Goal: Task Accomplishment & Management: Manage account settings

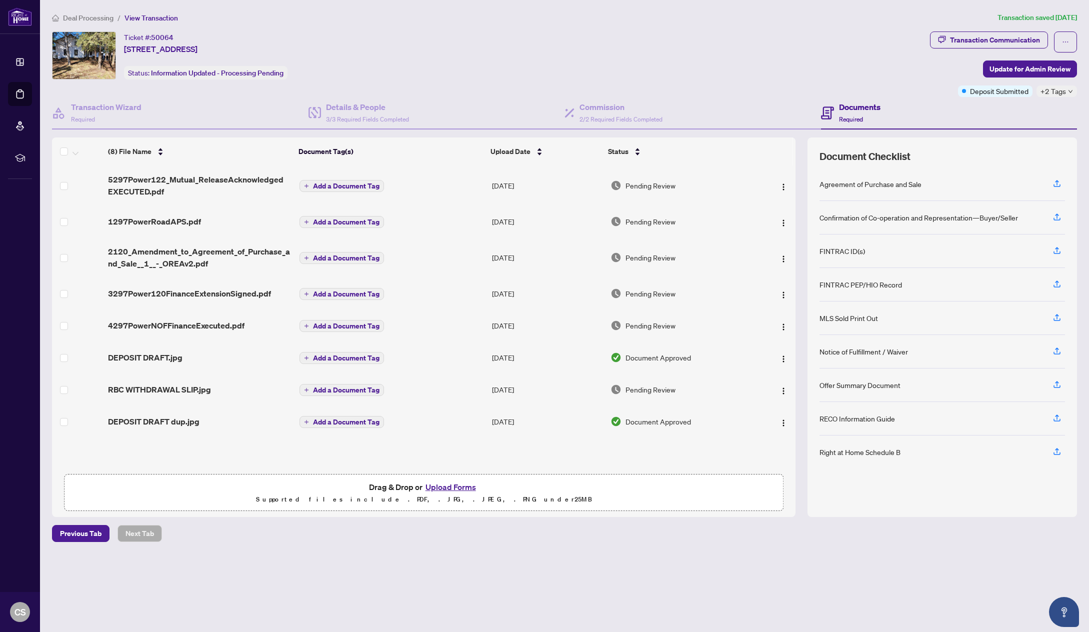
click at [98, 16] on span "Deal Processing" at bounding box center [88, 17] width 50 height 9
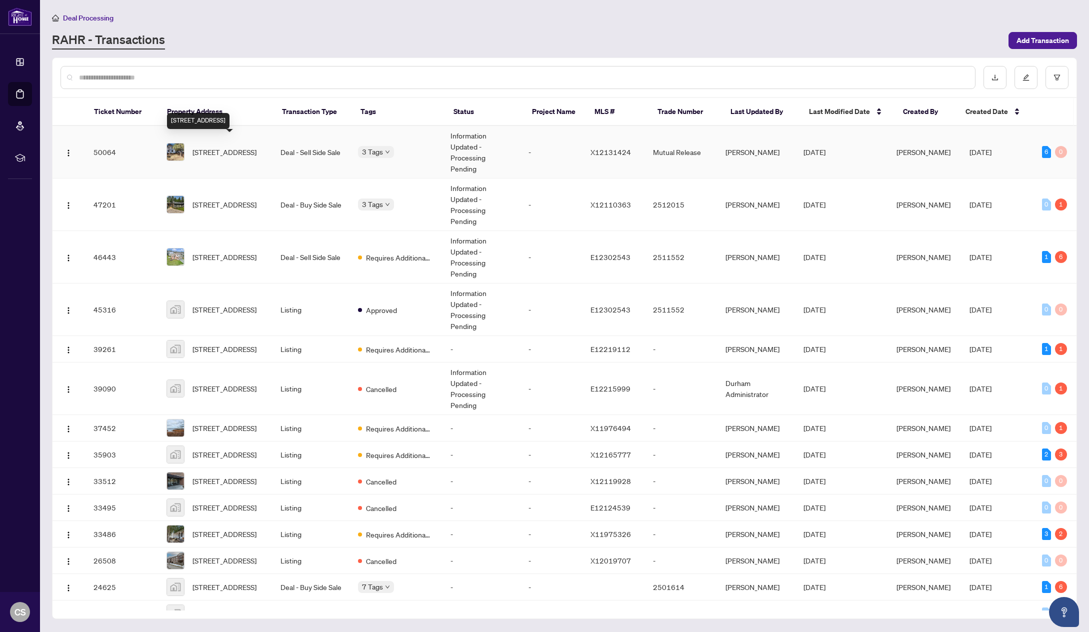
click at [219, 146] on span "[STREET_ADDRESS]" at bounding box center [224, 151] width 64 height 11
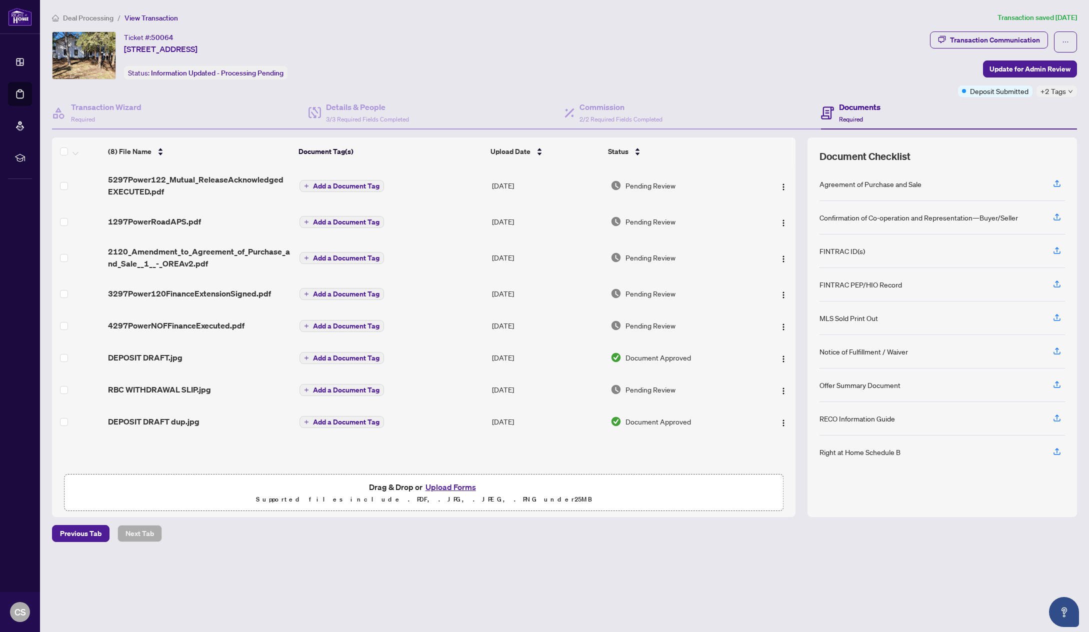
click at [159, 352] on span "DEPOSIT DRAFT.jpg" at bounding box center [145, 357] width 74 height 12
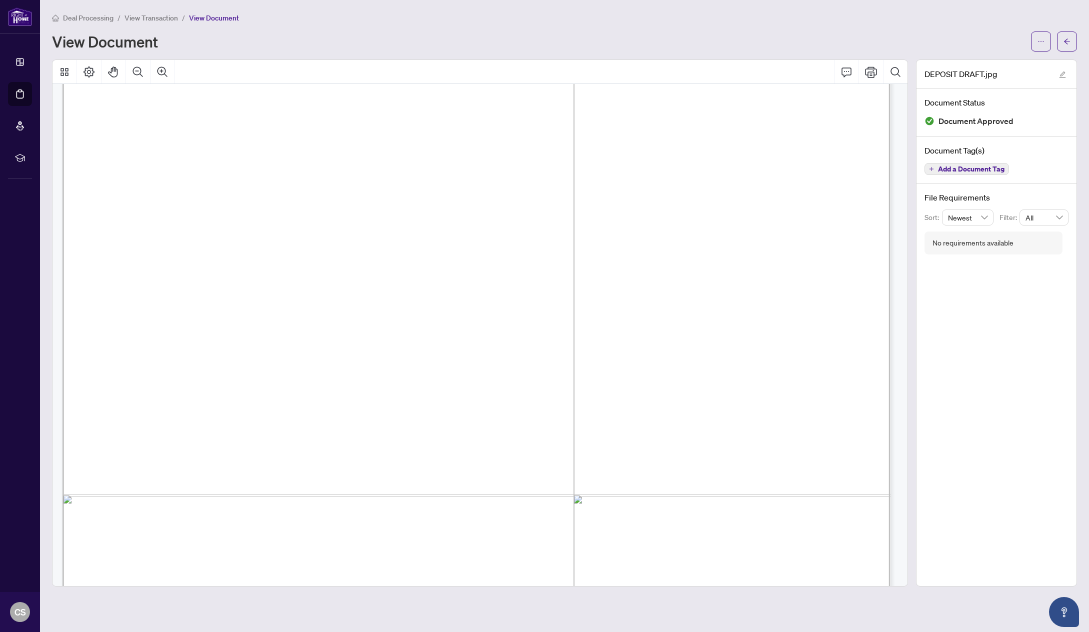
scroll to position [696, 0]
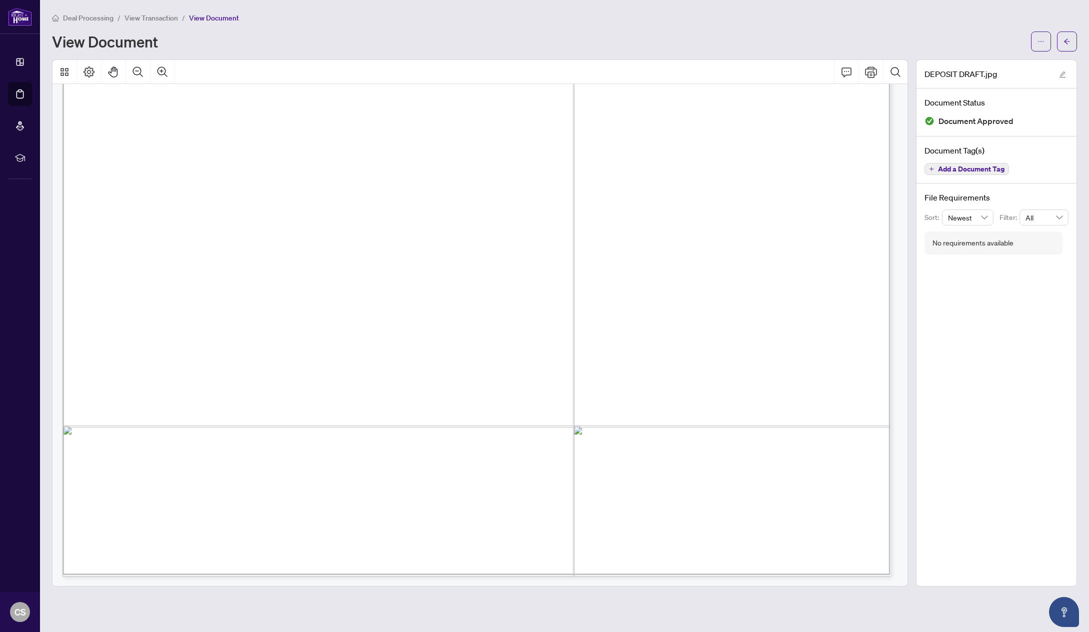
click at [161, 21] on span "View Transaction" at bounding box center [150, 17] width 53 height 9
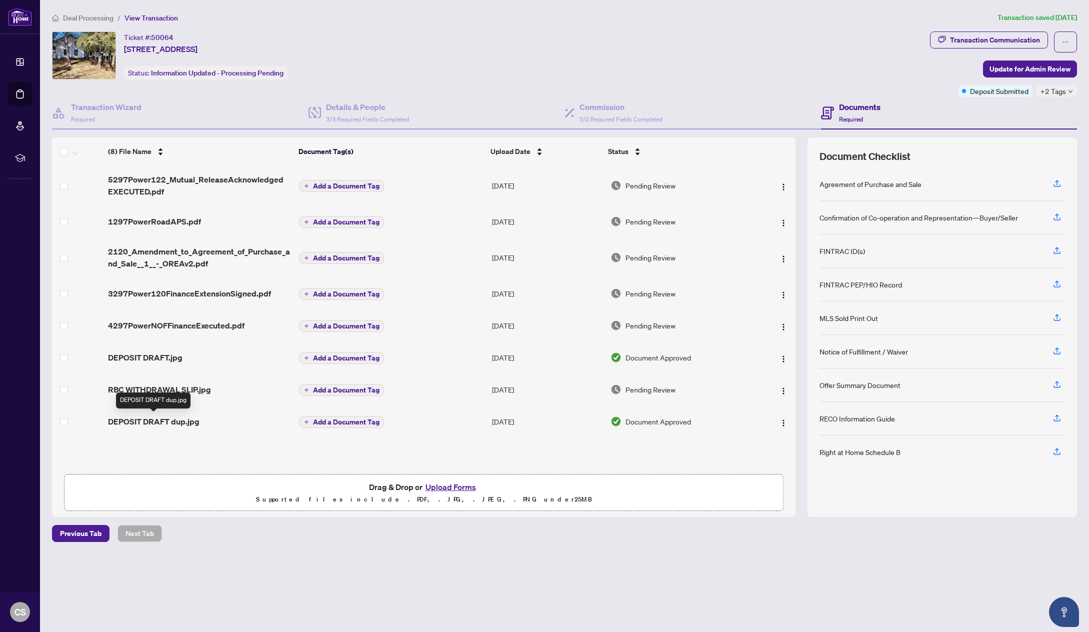
click at [165, 423] on span "DEPOSIT DRAFT dup.jpg" at bounding box center [153, 421] width 91 height 12
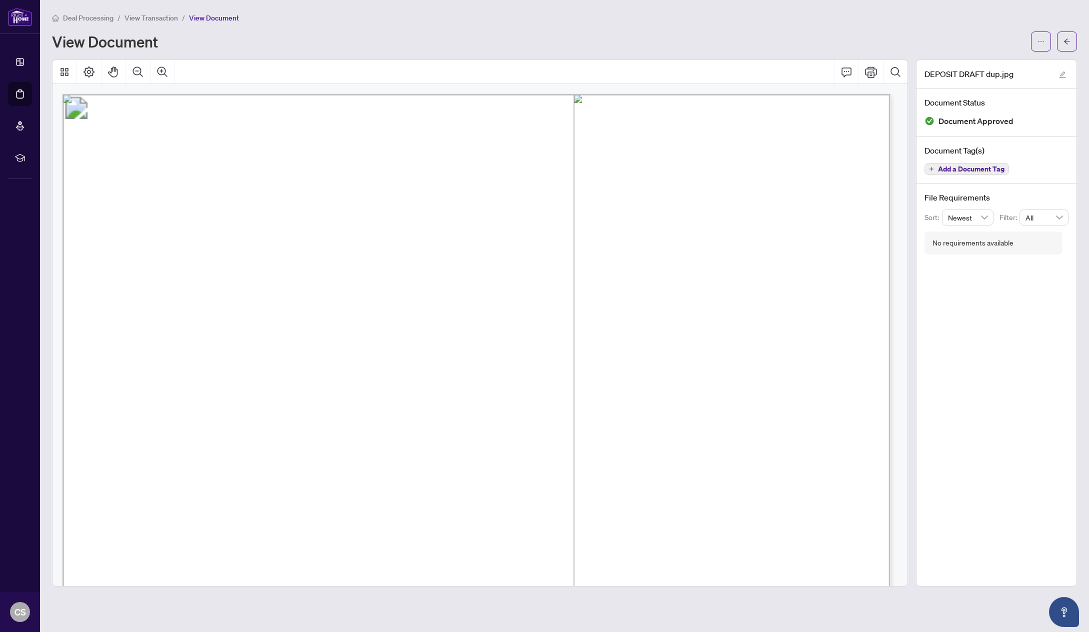
click at [143, 16] on span "View Transaction" at bounding box center [150, 17] width 53 height 9
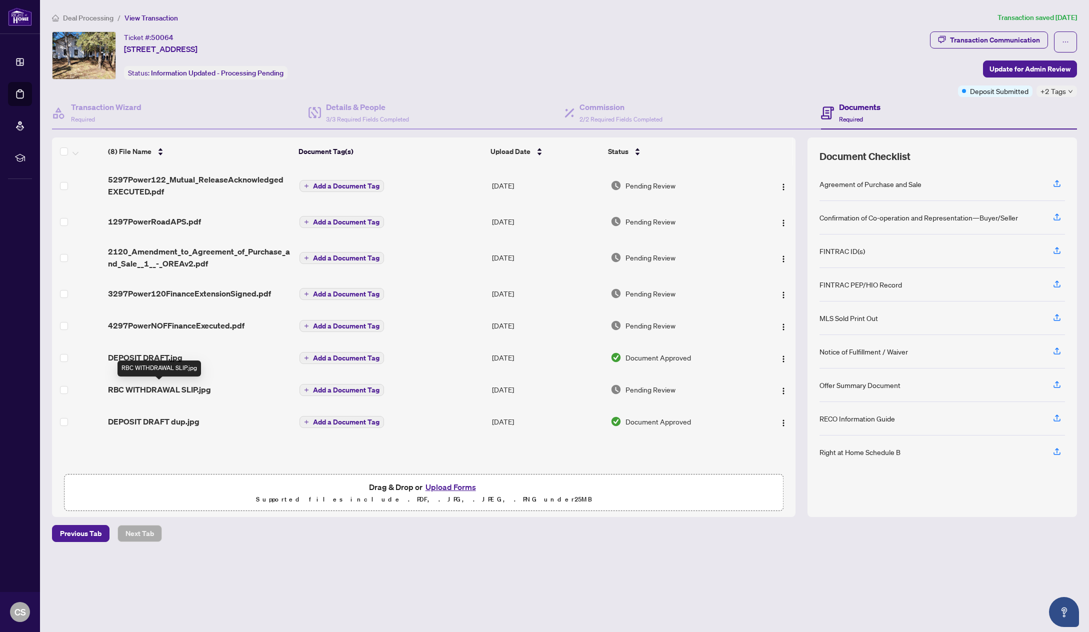
click at [184, 390] on span "RBC WITHDRAWAL SLIP.jpg" at bounding box center [159, 389] width 103 height 12
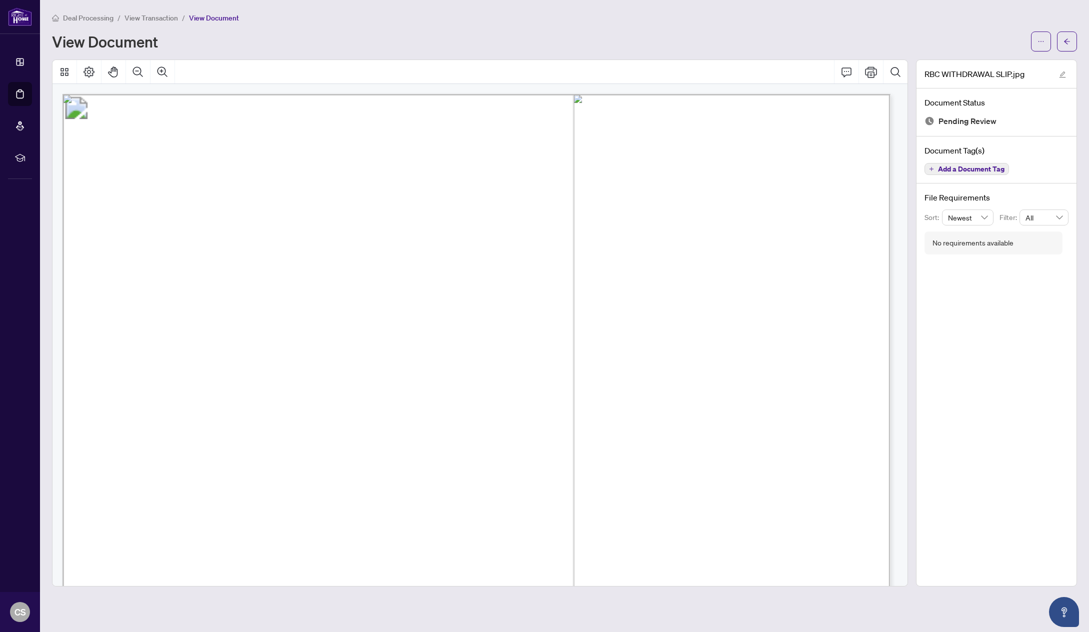
click at [152, 15] on span "View Transaction" at bounding box center [150, 17] width 53 height 9
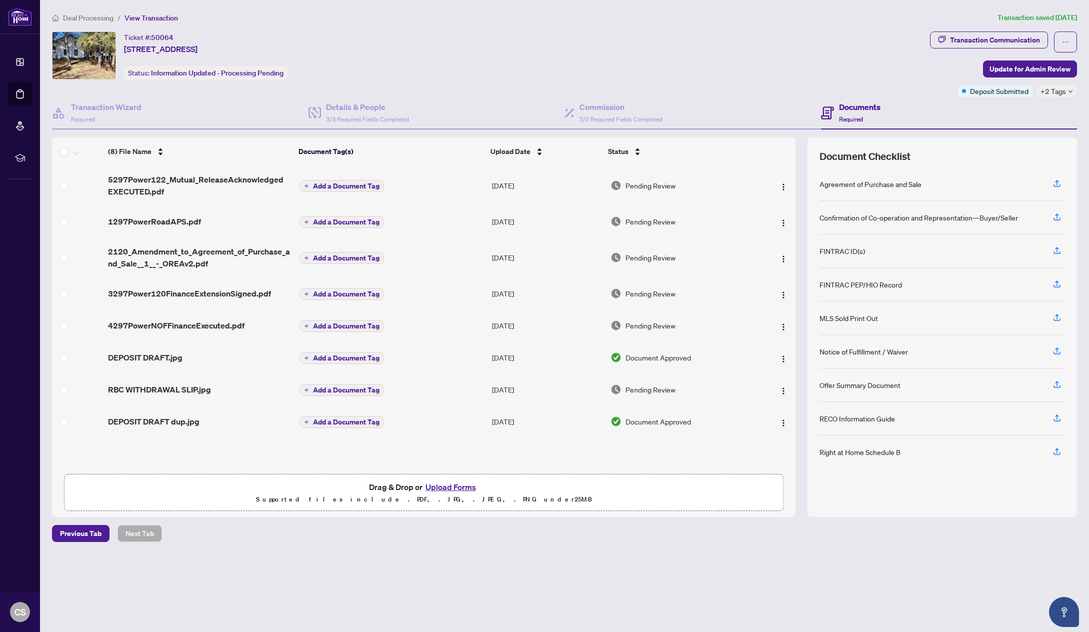
click at [974, 30] on div "Deal Processing / View Transaction Transaction saved [DATE] Ticket #: 50064 [ST…" at bounding box center [564, 277] width 1033 height 530
click at [978, 33] on div "Transaction Communication" at bounding box center [995, 40] width 90 height 16
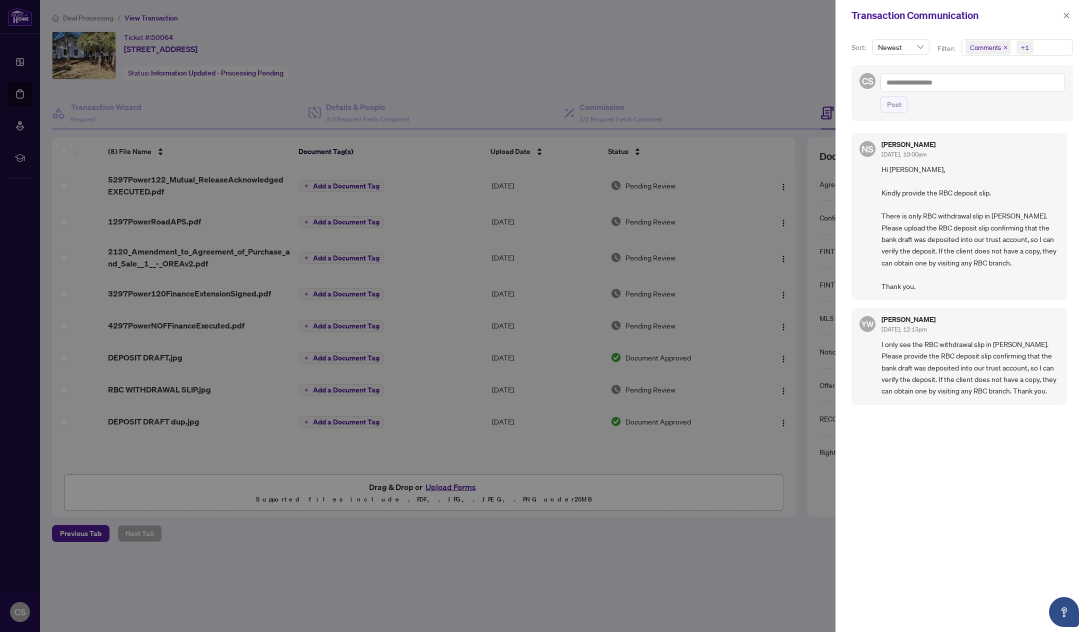
click at [246, 513] on div at bounding box center [544, 316] width 1089 height 632
click at [193, 421] on div at bounding box center [544, 316] width 1089 height 632
click at [1062, 13] on button "button" at bounding box center [1066, 15] width 13 height 12
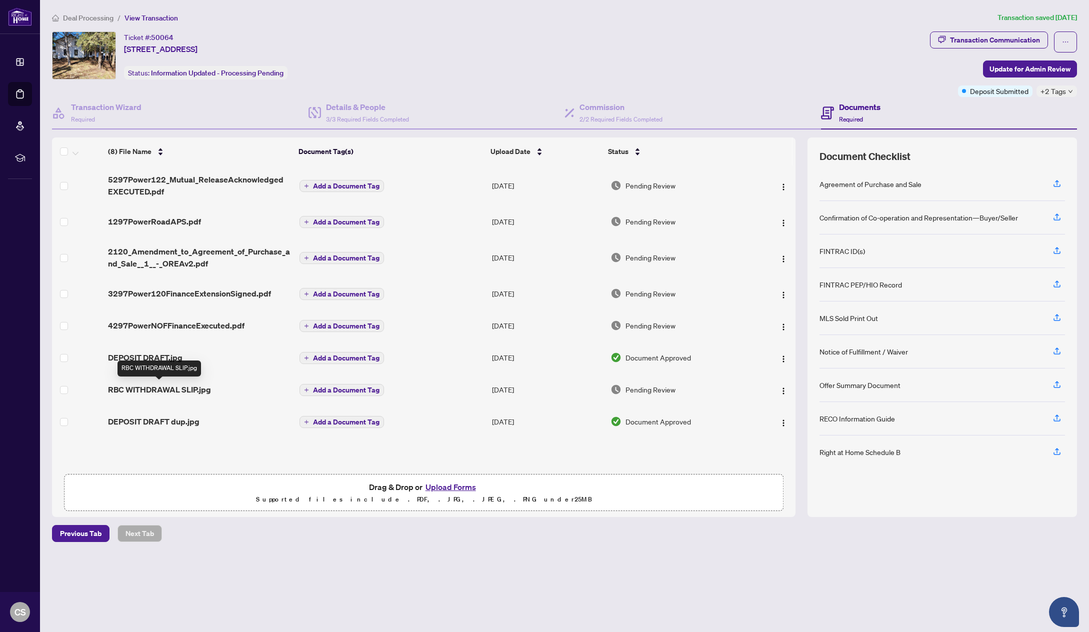
click at [156, 388] on span "RBC WITHDRAWAL SLIP.jpg" at bounding box center [159, 389] width 103 height 12
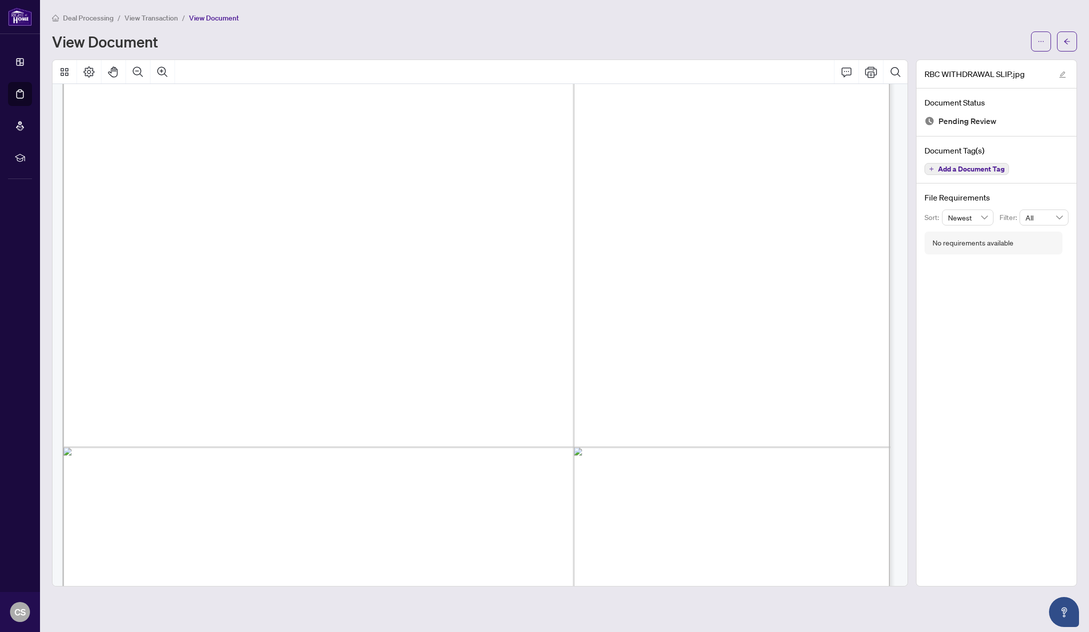
scroll to position [50, 0]
click at [169, 19] on span "View Transaction" at bounding box center [150, 17] width 53 height 9
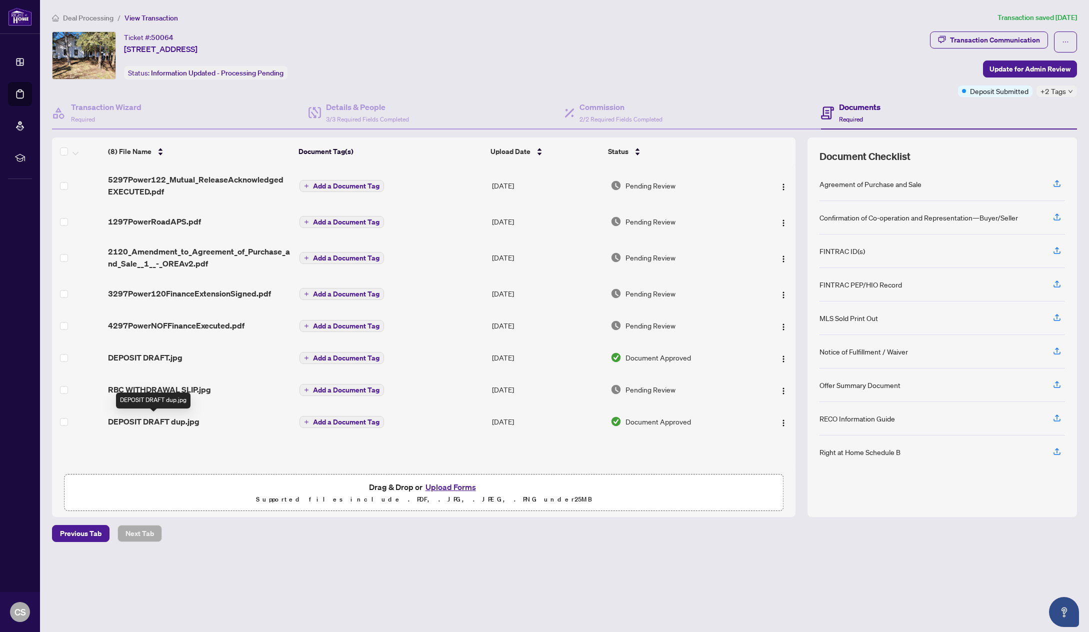
click at [177, 419] on span "DEPOSIT DRAFT dup.jpg" at bounding box center [153, 421] width 91 height 12
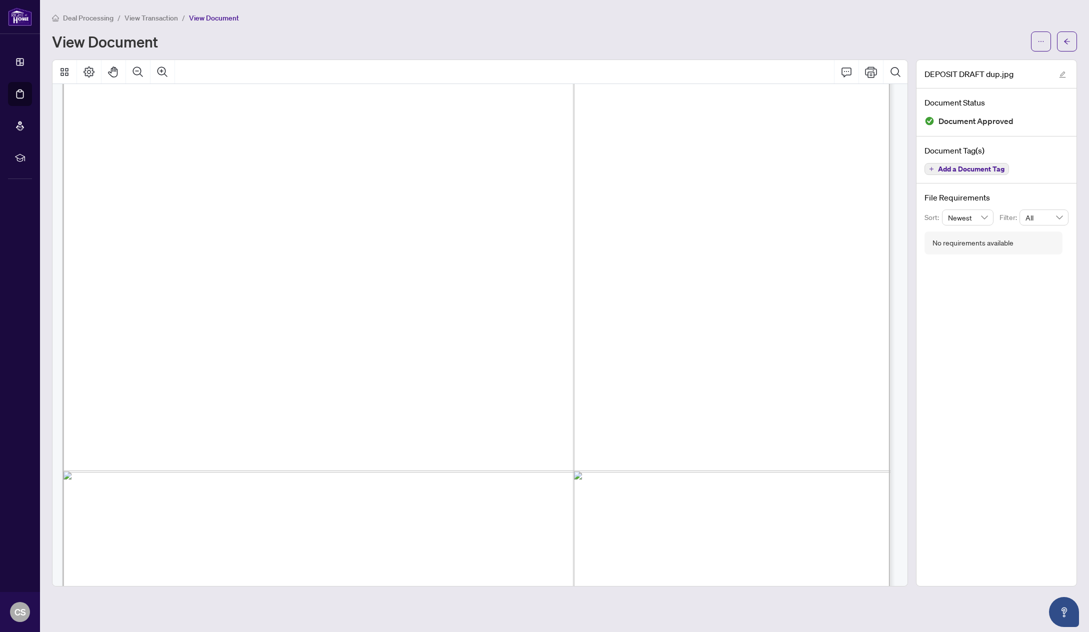
scroll to position [696, 0]
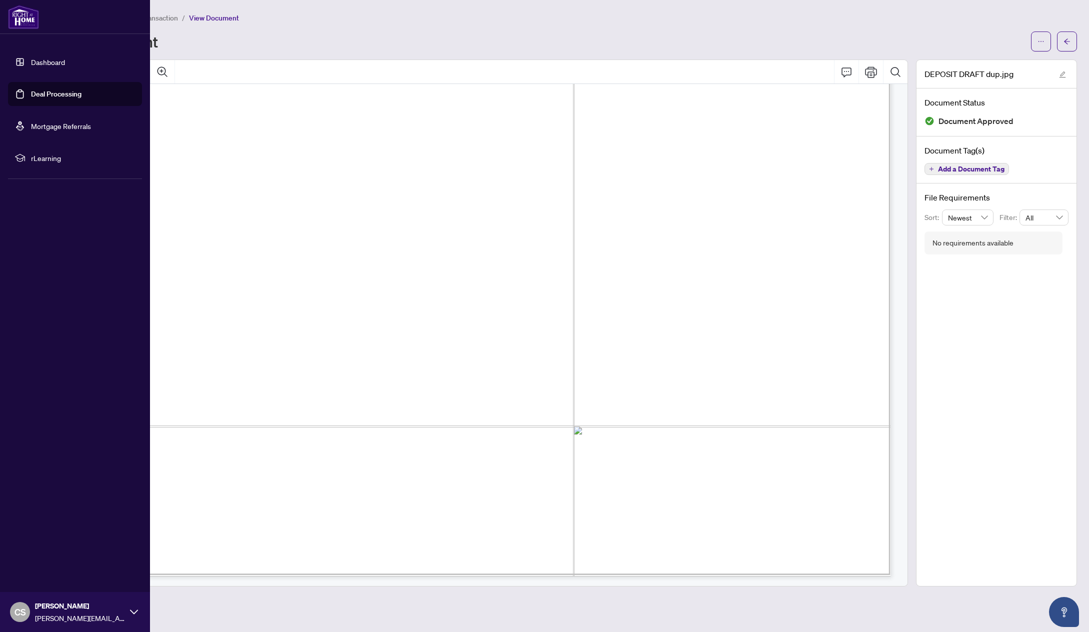
click at [33, 416] on div "Dashboard Deal Processing Mortgage Referrals rLearning CS [PERSON_NAME] [PERSON…" at bounding box center [75, 316] width 150 height 632
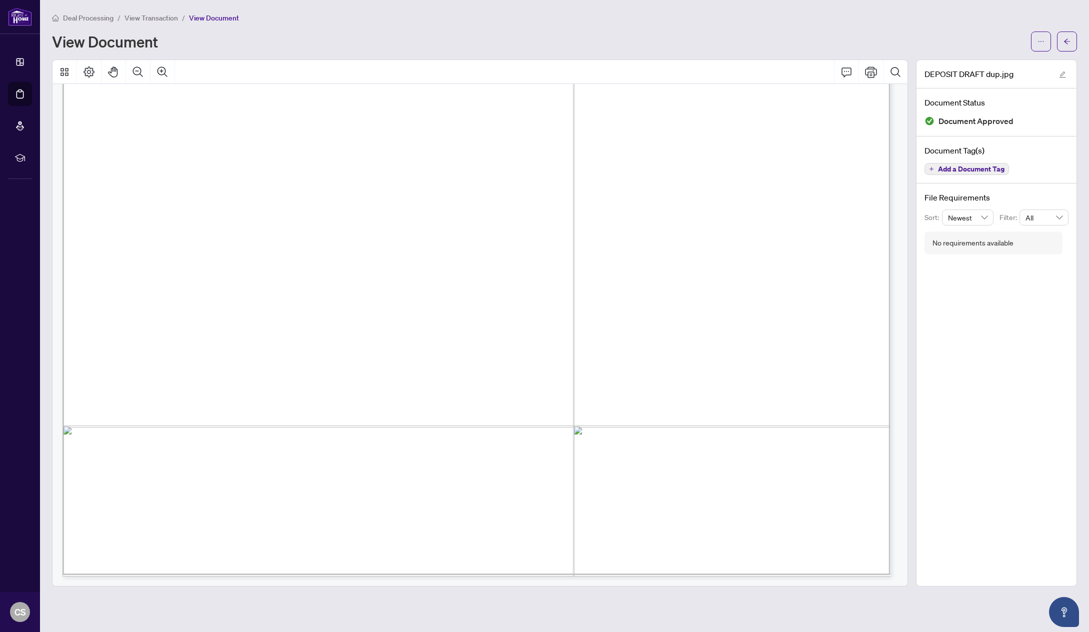
click at [156, 19] on span "View Transaction" at bounding box center [150, 17] width 53 height 9
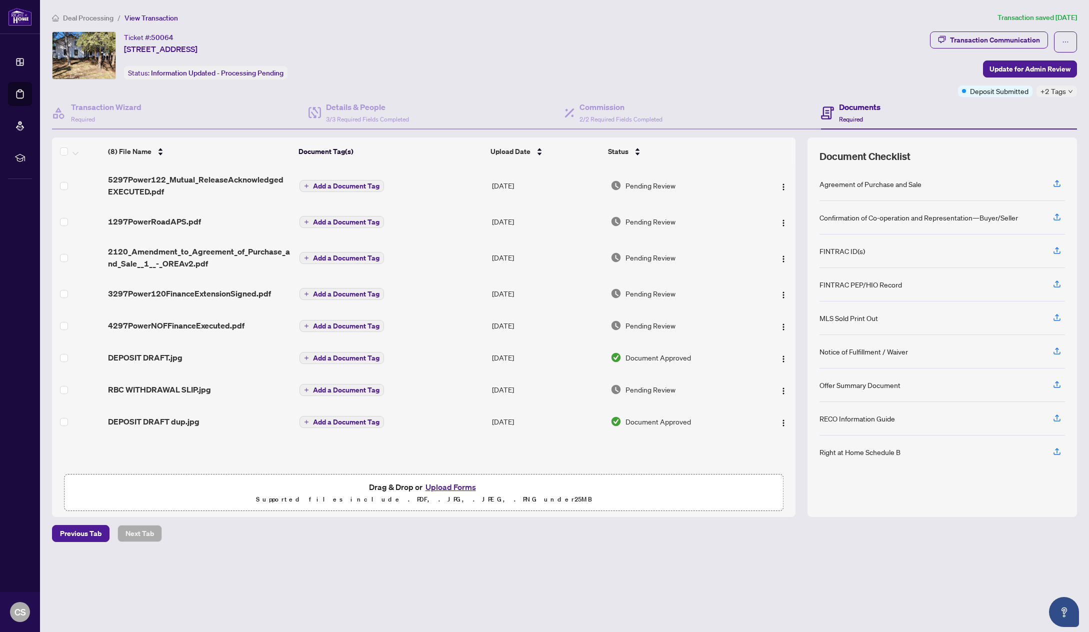
click at [997, 14] on article "Transaction saved [DATE]" at bounding box center [1036, 17] width 79 height 11
click at [632, 44] on div "Ticket #: 50064 [STREET_ADDRESS] Status: Information Updated - Processing Pendi…" at bounding box center [489, 55] width 874 height 48
click at [641, 57] on div "Ticket #: 50064 [STREET_ADDRESS] Status: Information Updated - Processing Pendi…" at bounding box center [489, 55] width 874 height 48
click at [673, 61] on div "Ticket #: 50064 [STREET_ADDRESS] Status: Information Updated - Processing Pendi…" at bounding box center [489, 55] width 874 height 48
